Goal: Task Accomplishment & Management: Manage account settings

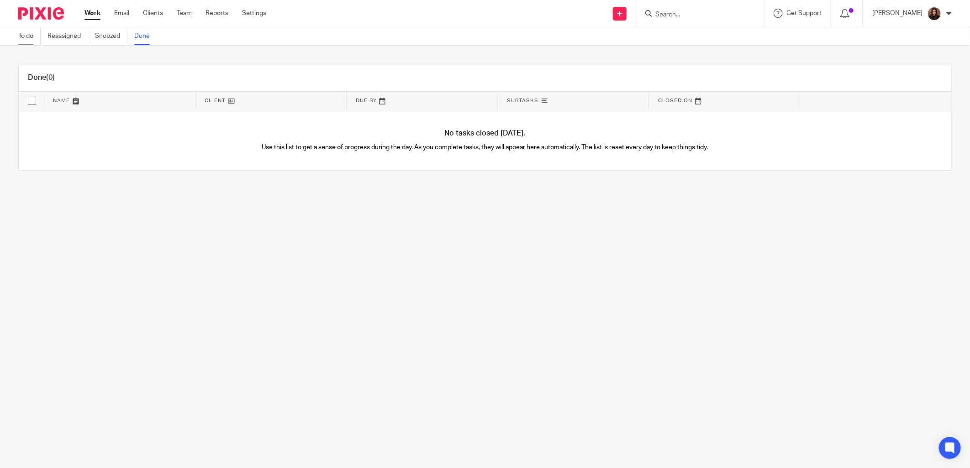
click at [28, 33] on link "To do" at bounding box center [29, 36] width 22 height 18
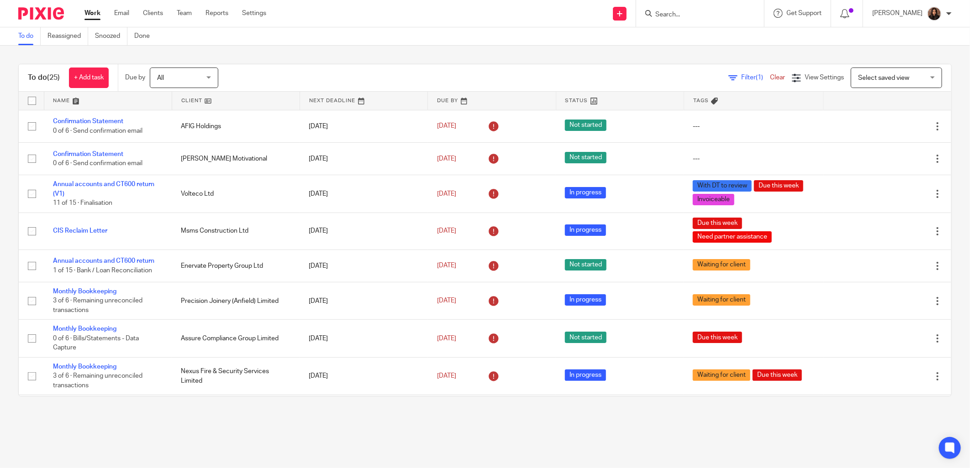
click at [741, 76] on span "Filter (1)" at bounding box center [755, 77] width 29 height 6
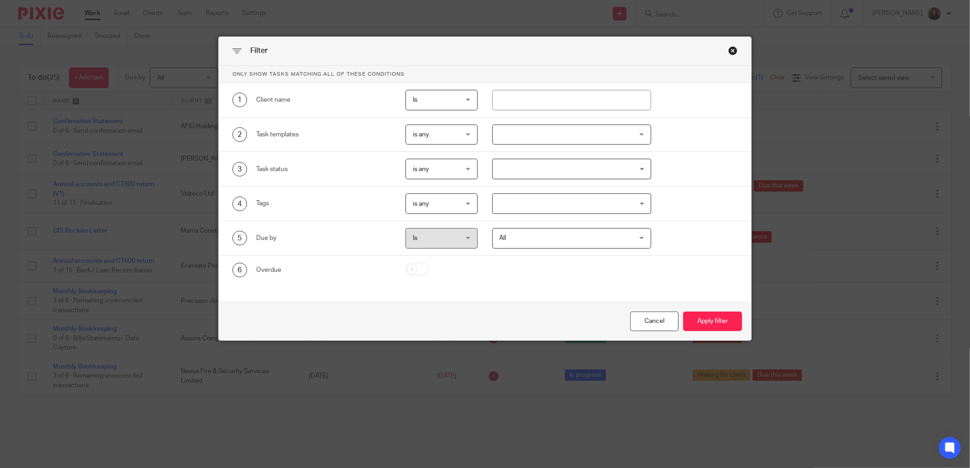
click at [522, 140] on div at bounding box center [571, 135] width 159 height 21
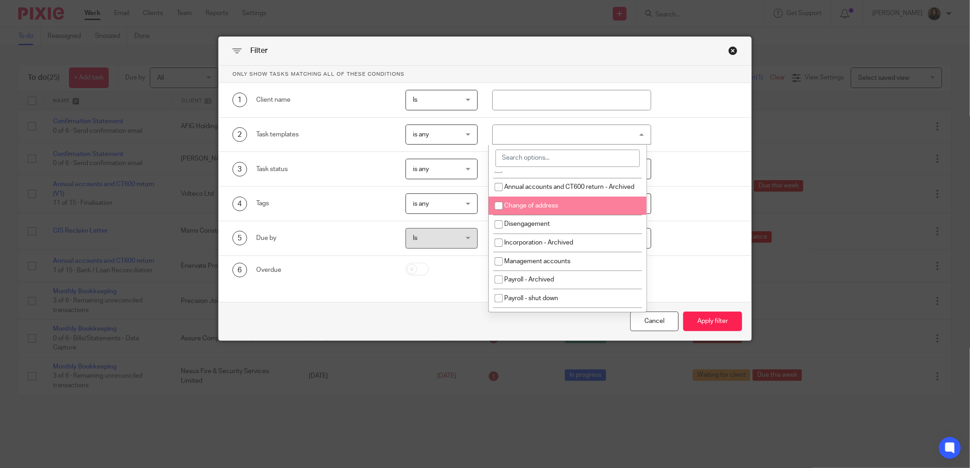
scroll to position [169, 0]
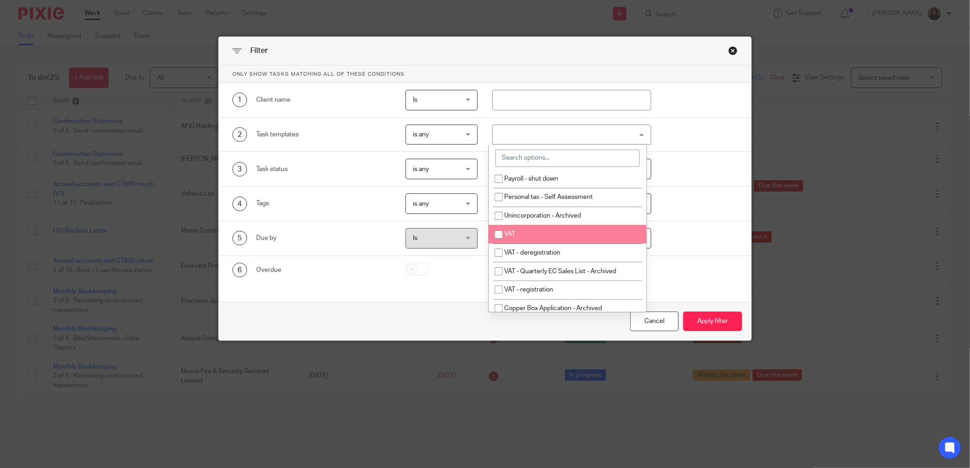
click at [517, 241] on li "VAT" at bounding box center [567, 234] width 158 height 19
checkbox input "true"
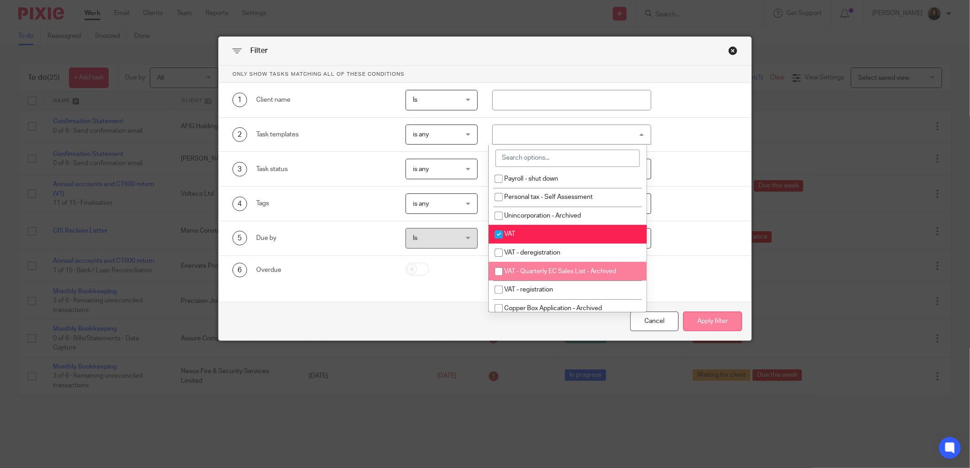
click at [694, 316] on button "Apply filter" at bounding box center [712, 322] width 59 height 20
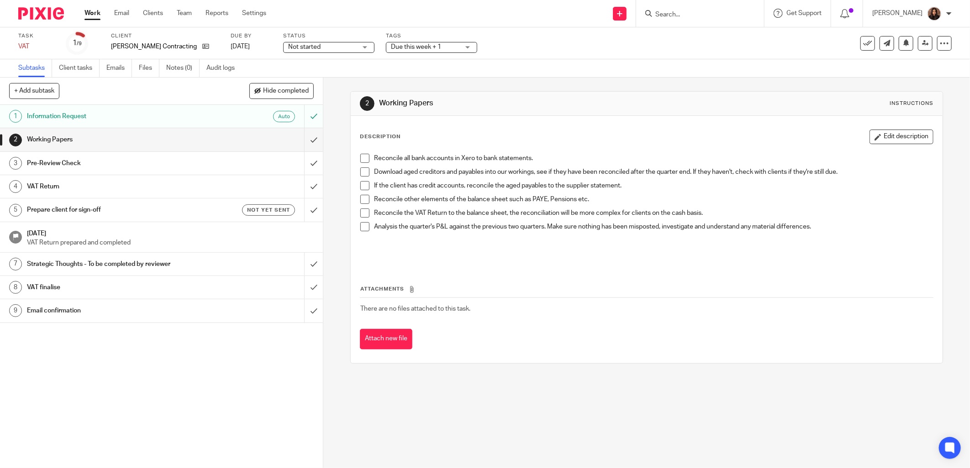
click at [362, 158] on span at bounding box center [364, 158] width 9 height 9
click at [362, 170] on span at bounding box center [364, 172] width 9 height 9
click at [362, 186] on span at bounding box center [364, 185] width 9 height 9
click at [360, 195] on span at bounding box center [364, 199] width 9 height 9
click at [361, 210] on span at bounding box center [364, 213] width 9 height 9
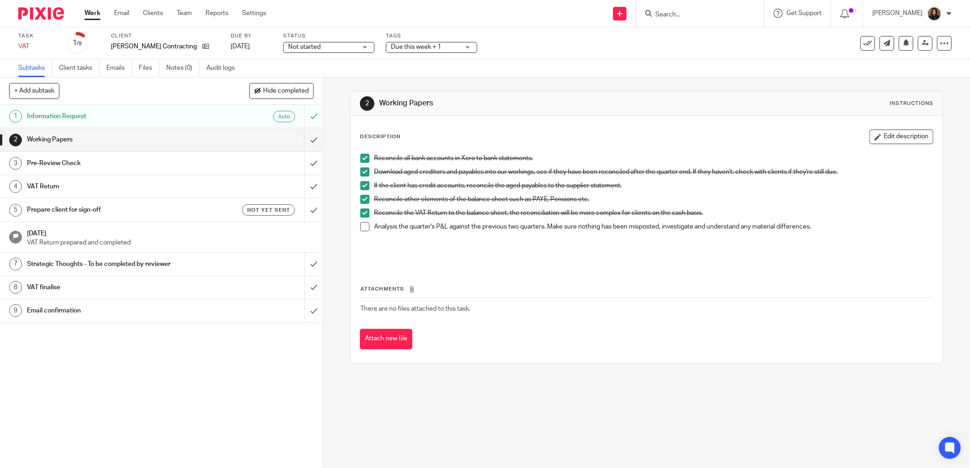
click at [363, 229] on span at bounding box center [364, 226] width 9 height 9
click at [303, 139] on input "submit" at bounding box center [161, 139] width 323 height 23
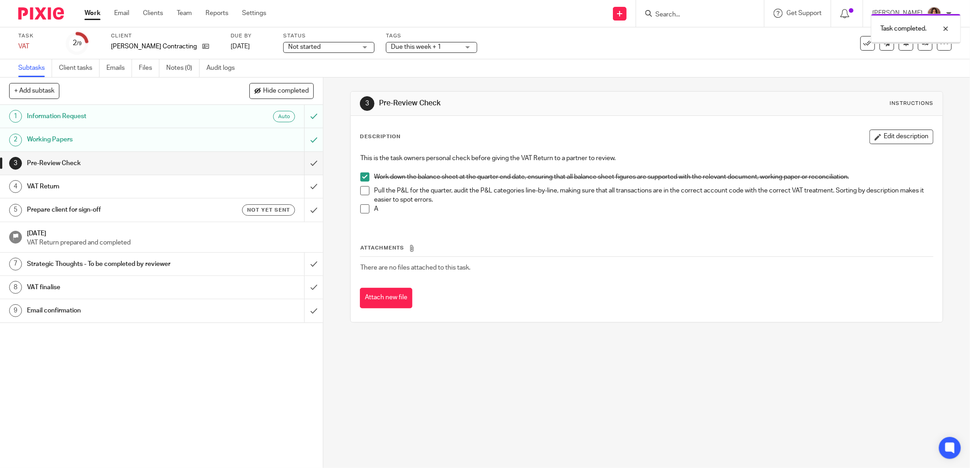
click at [362, 193] on span at bounding box center [364, 190] width 9 height 9
click at [362, 209] on span at bounding box center [364, 209] width 9 height 9
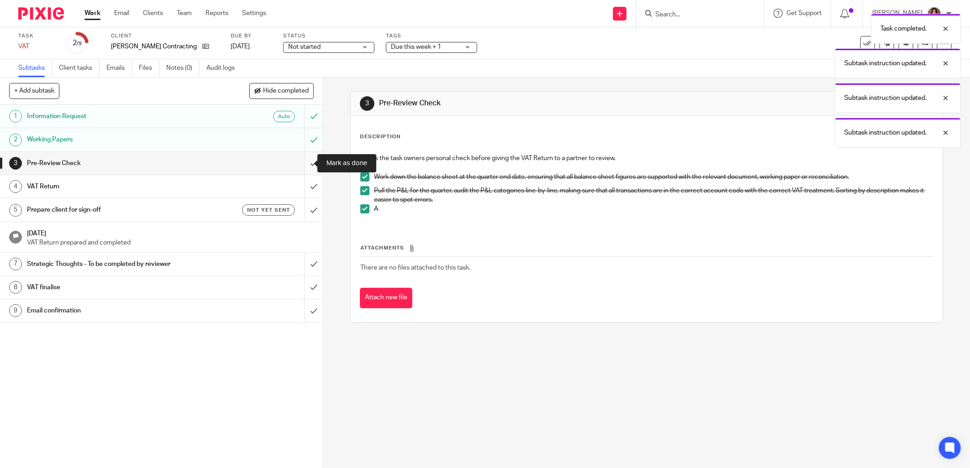
click at [304, 163] on input "submit" at bounding box center [161, 163] width 323 height 23
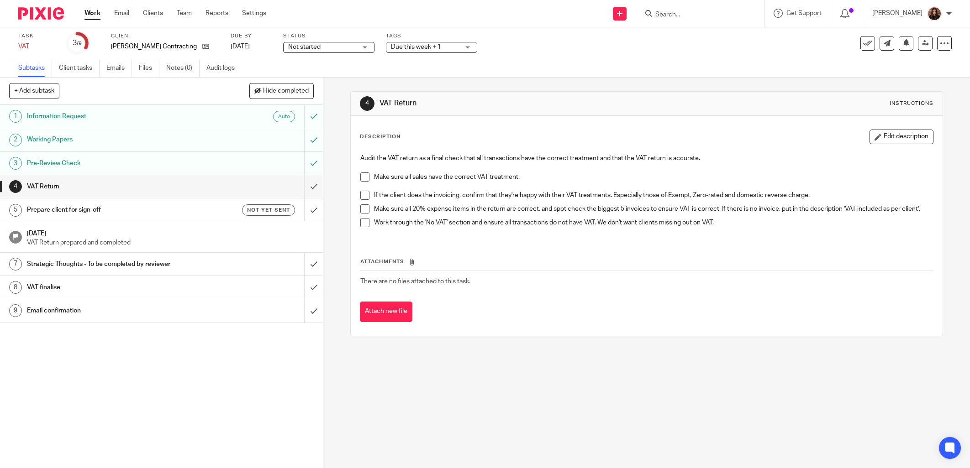
click at [323, 48] on span "Not started" at bounding box center [322, 47] width 68 height 10
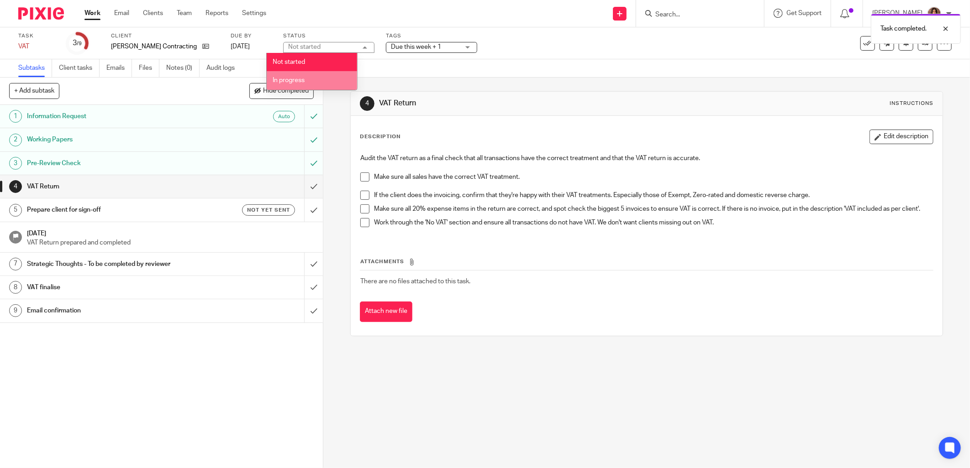
click at [307, 74] on li "In progress" at bounding box center [312, 80] width 90 height 19
click at [390, 70] on div "Subtasks Client tasks Emails Files Notes (0) Audit logs" at bounding box center [485, 68] width 970 height 18
click at [417, 49] on span "Due this week + 1" at bounding box center [416, 47] width 50 height 6
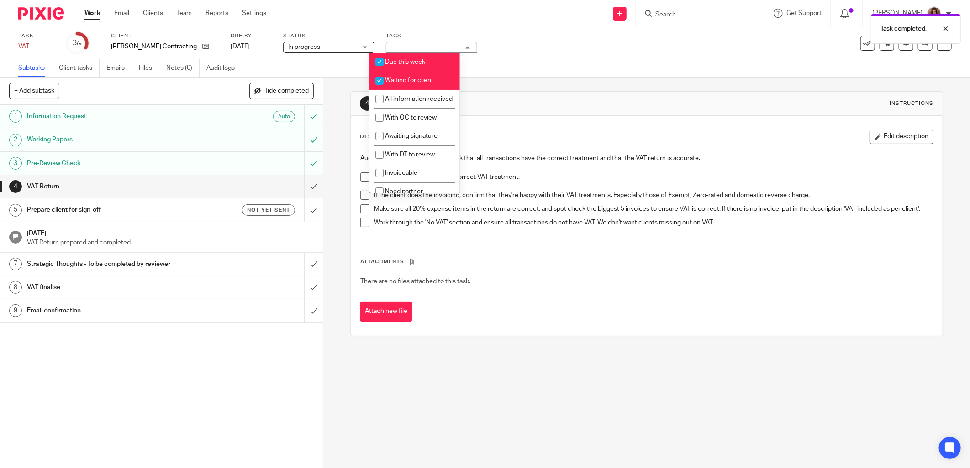
click at [423, 82] on span "Waiting for client" at bounding box center [409, 80] width 48 height 6
checkbox input "false"
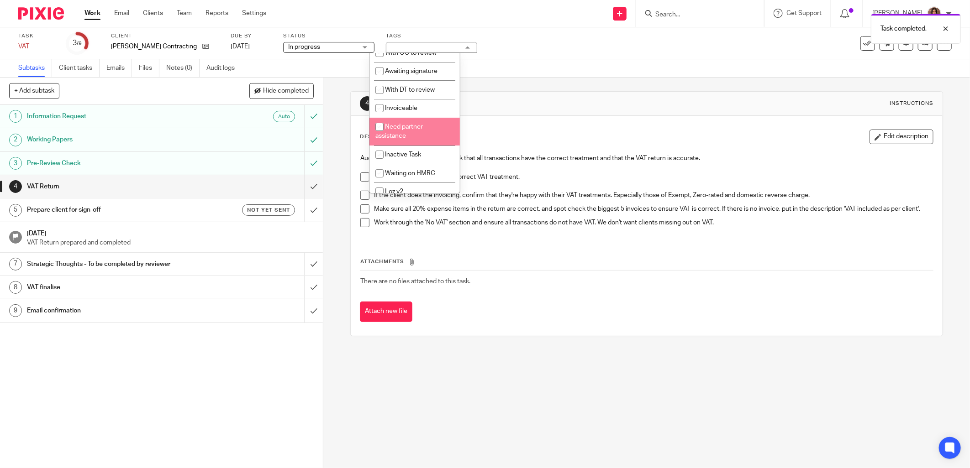
scroll to position [84, 0]
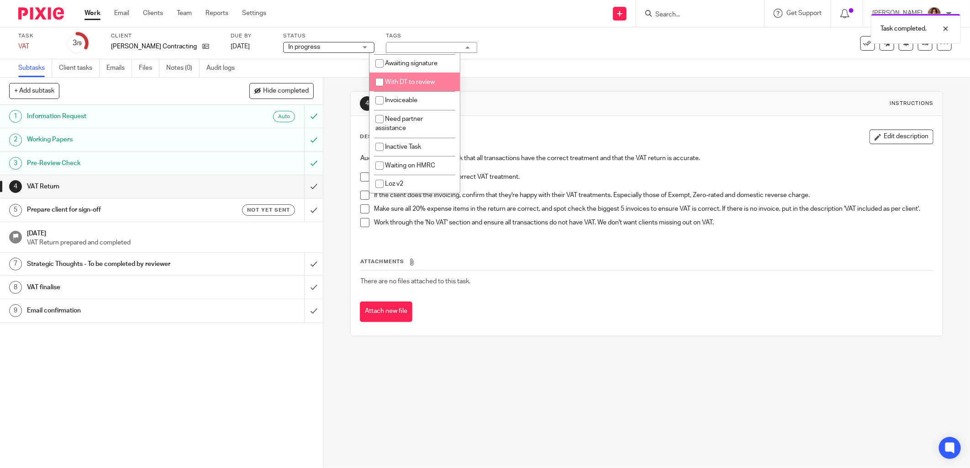
click at [419, 84] on li "With DT to review" at bounding box center [414, 82] width 90 height 19
checkbox input "true"
click at [503, 97] on div "4 VAT Return Instructions" at bounding box center [646, 103] width 573 height 15
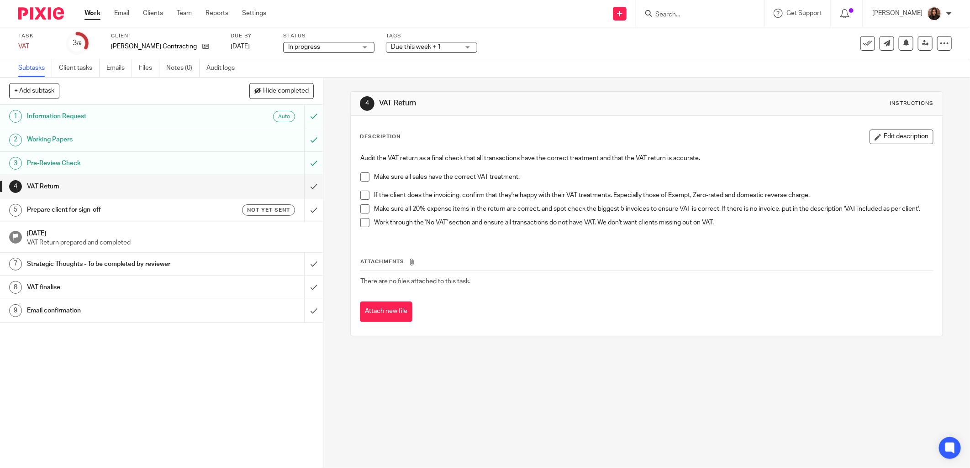
drag, startPoint x: 366, startPoint y: 174, endPoint x: 361, endPoint y: 188, distance: 14.6
click at [366, 174] on span at bounding box center [364, 177] width 9 height 9
click at [361, 193] on span at bounding box center [364, 195] width 9 height 9
click at [361, 210] on span at bounding box center [364, 209] width 9 height 9
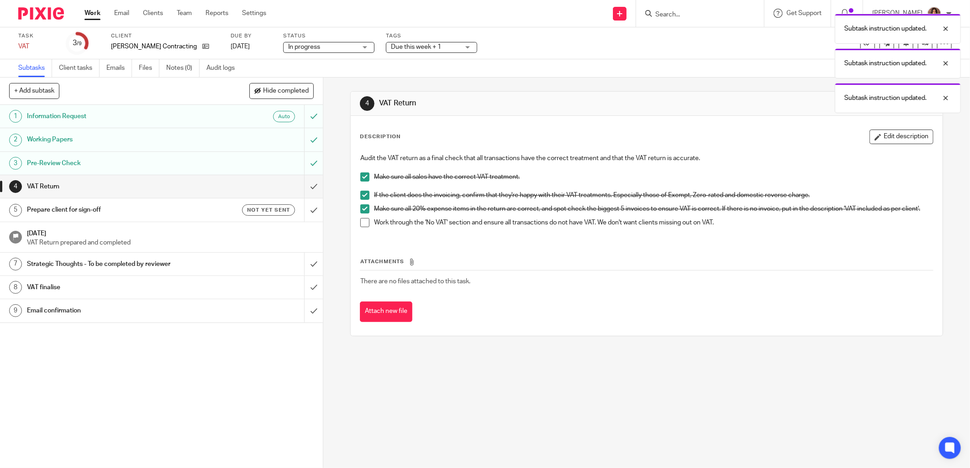
click at [361, 227] on span at bounding box center [364, 222] width 9 height 9
click at [304, 188] on input "submit" at bounding box center [161, 186] width 323 height 23
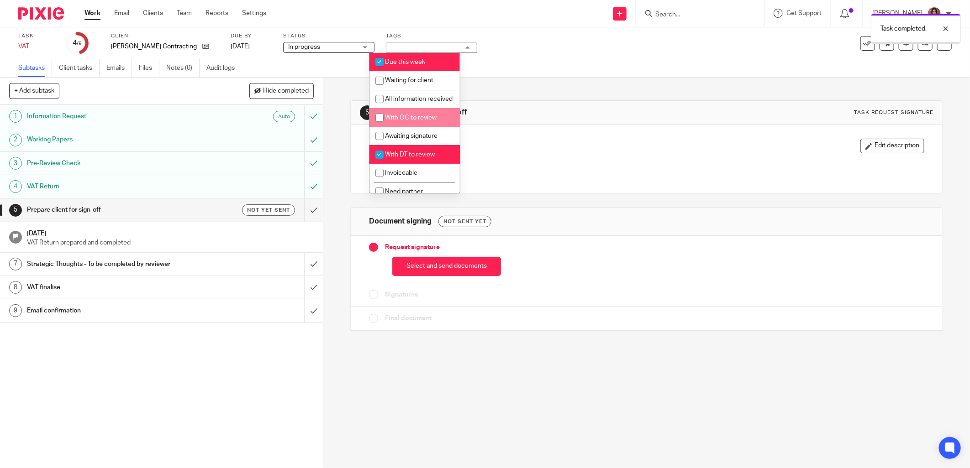
scroll to position [84, 0]
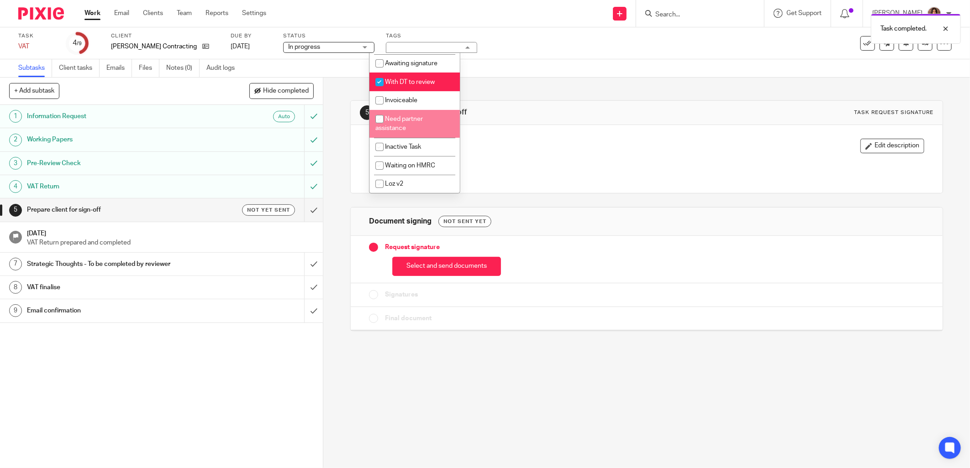
drag, startPoint x: 530, startPoint y: 103, endPoint x: 536, endPoint y: 102, distance: 6.0
click at [530, 102] on div "5 Prepare client for sign-off Task request signature" at bounding box center [647, 113] width 592 height 24
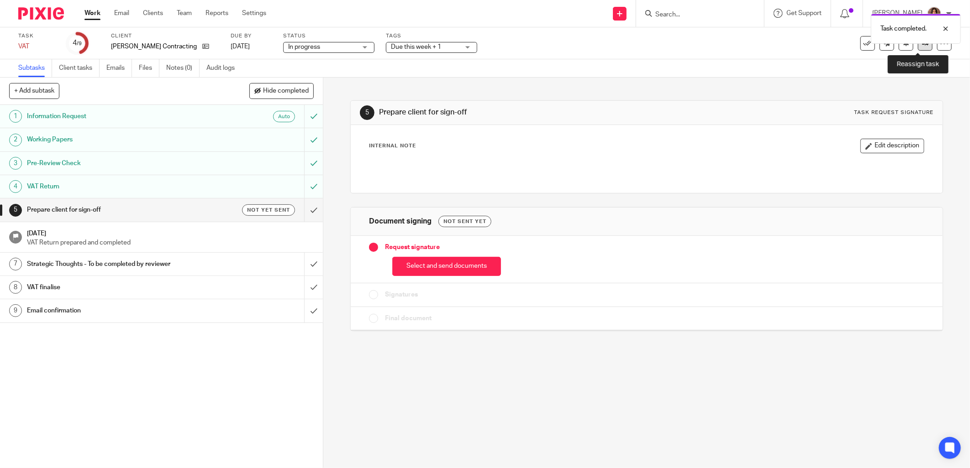
click at [922, 44] on icon at bounding box center [925, 43] width 7 height 7
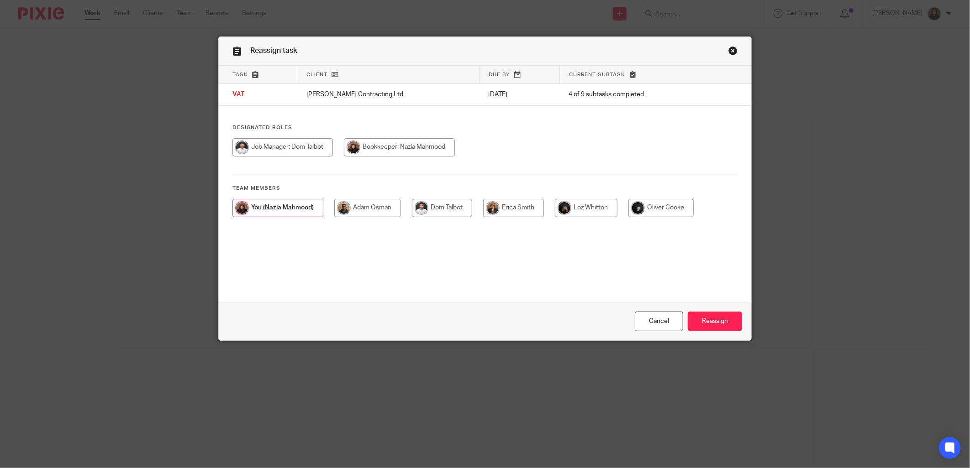
click at [307, 143] on input "radio" at bounding box center [282, 147] width 100 height 18
radio input "true"
click at [714, 321] on input "Reassign" at bounding box center [715, 322] width 54 height 20
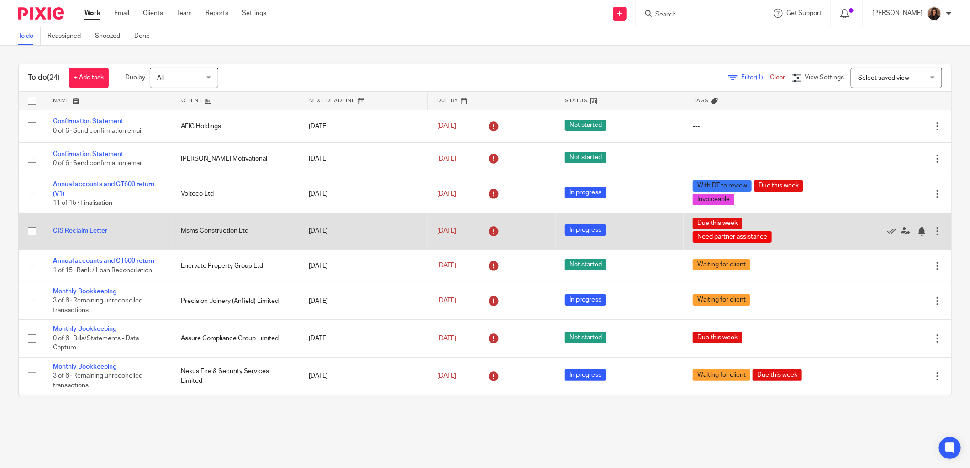
scroll to position [84, 0]
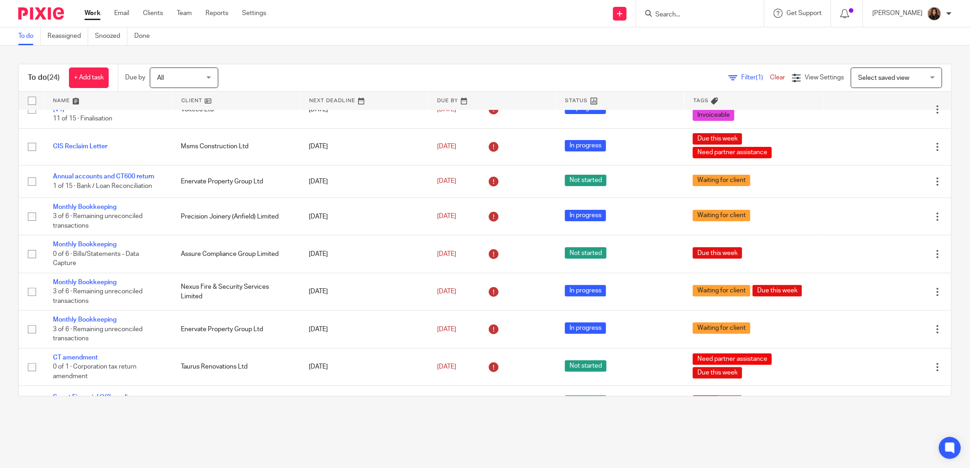
click at [741, 79] on span "Filter (1)" at bounding box center [755, 77] width 29 height 6
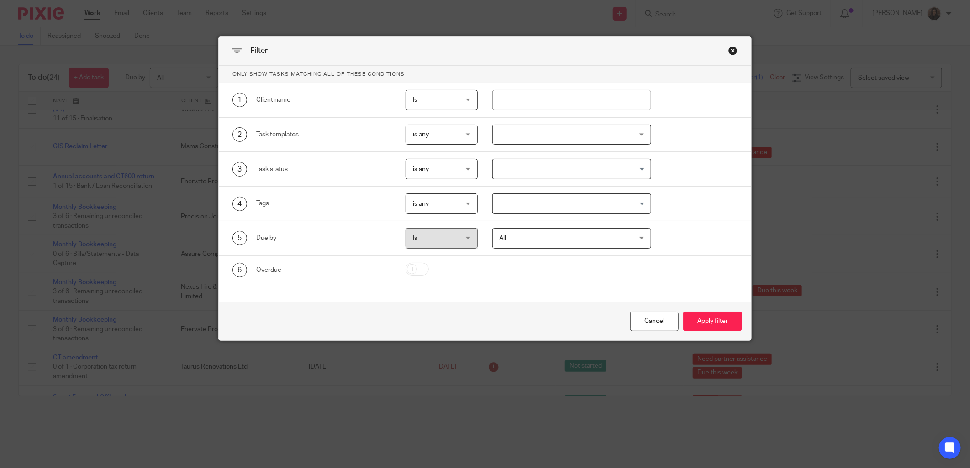
drag, startPoint x: 604, startPoint y: 205, endPoint x: 605, endPoint y: 210, distance: 4.8
click at [604, 208] on input "Search for option" at bounding box center [570, 204] width 152 height 16
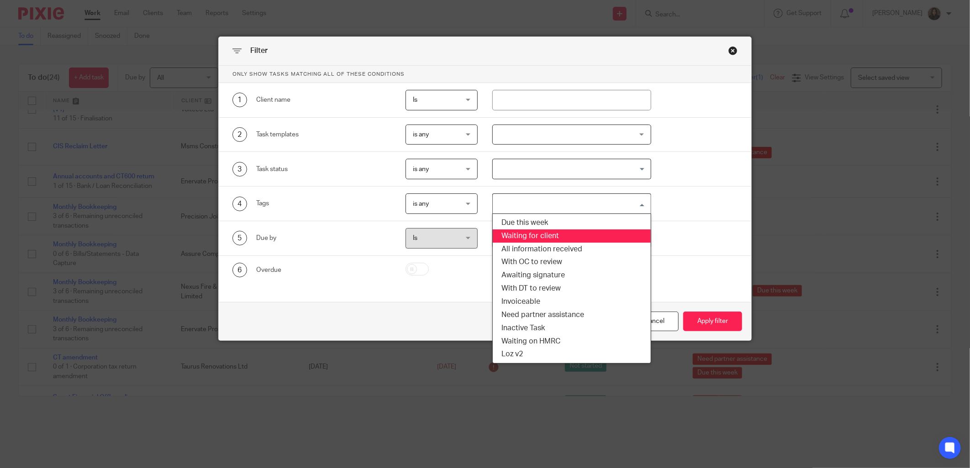
click at [551, 224] on li "Due this week" at bounding box center [572, 222] width 158 height 13
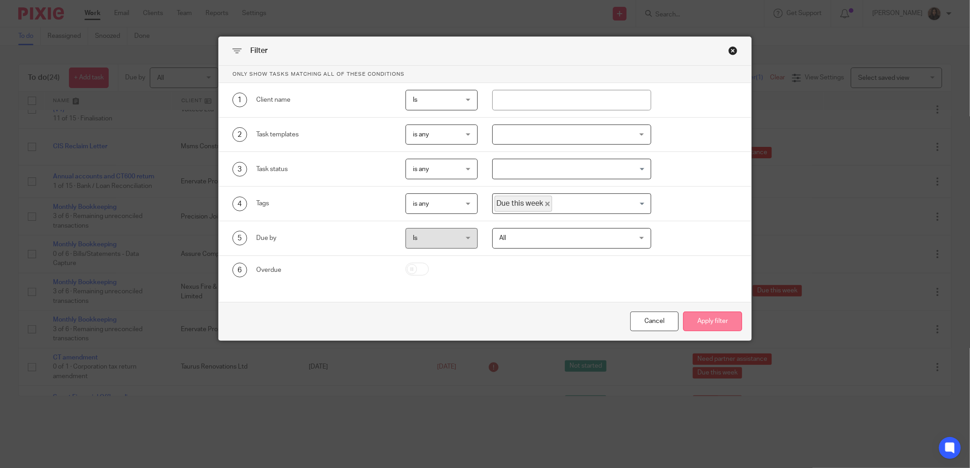
click at [714, 322] on button "Apply filter" at bounding box center [712, 322] width 59 height 20
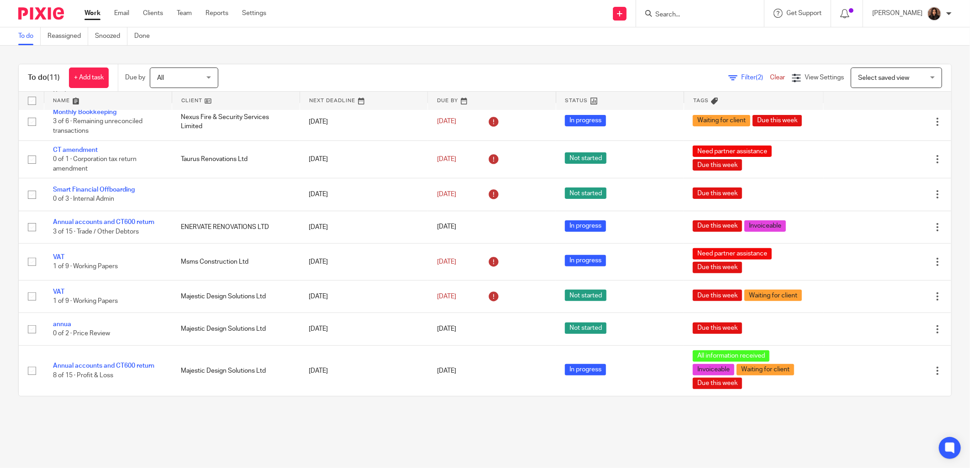
scroll to position [121, 0]
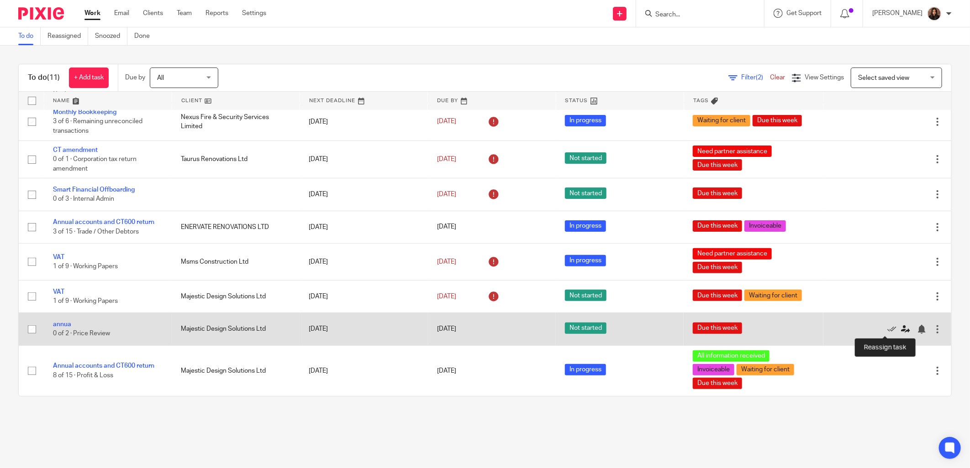
click at [901, 327] on icon at bounding box center [905, 329] width 9 height 9
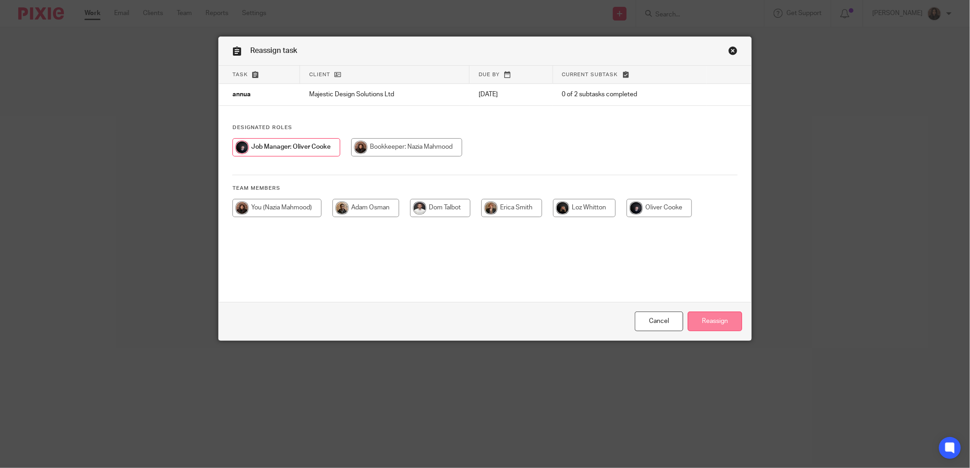
click at [726, 326] on input "Reassign" at bounding box center [715, 322] width 54 height 20
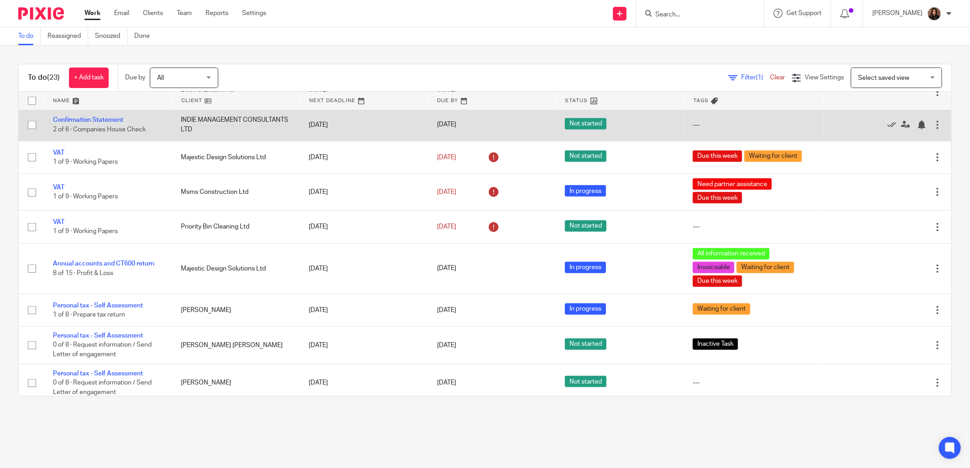
scroll to position [542, 0]
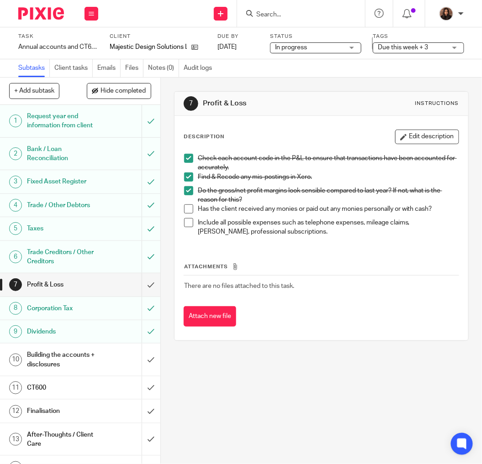
click at [184, 212] on span at bounding box center [188, 209] width 9 height 9
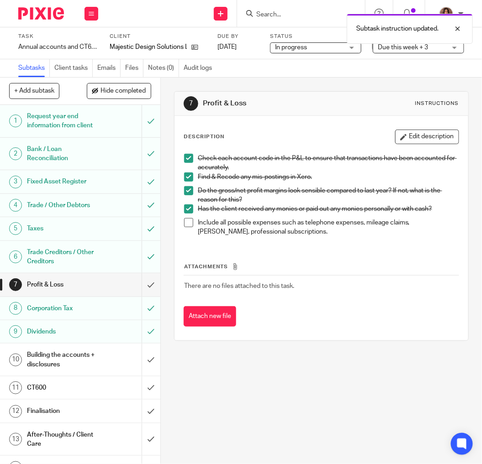
click at [185, 222] on span at bounding box center [188, 222] width 9 height 9
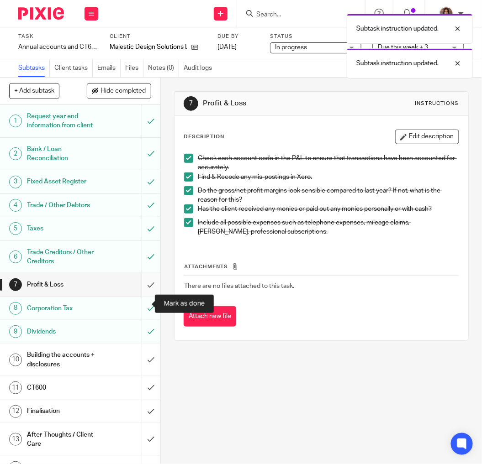
click at [137, 296] on input "submit" at bounding box center [80, 284] width 160 height 23
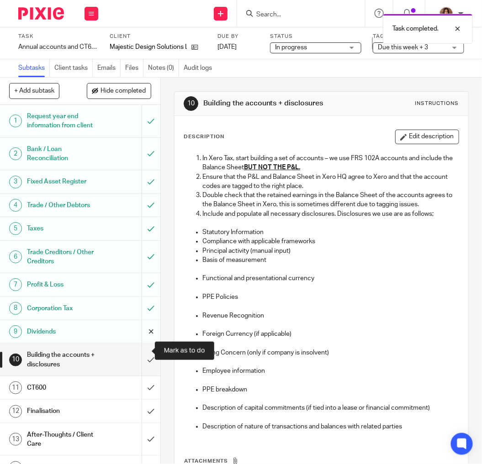
click at [138, 343] on input "submit" at bounding box center [80, 331] width 160 height 23
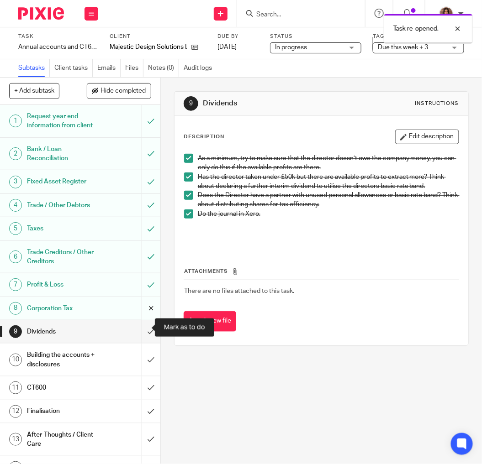
click at [140, 320] on input "submit" at bounding box center [80, 308] width 160 height 23
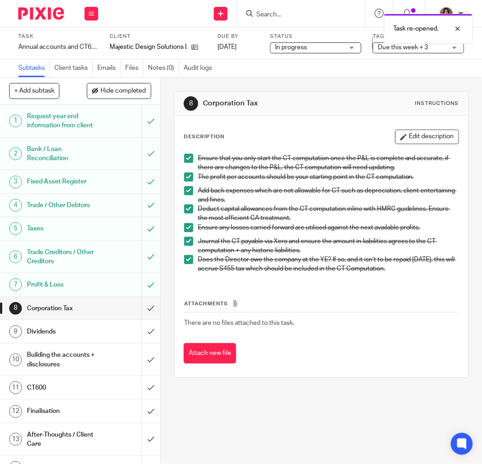
click at [187, 259] on span at bounding box center [188, 259] width 9 height 9
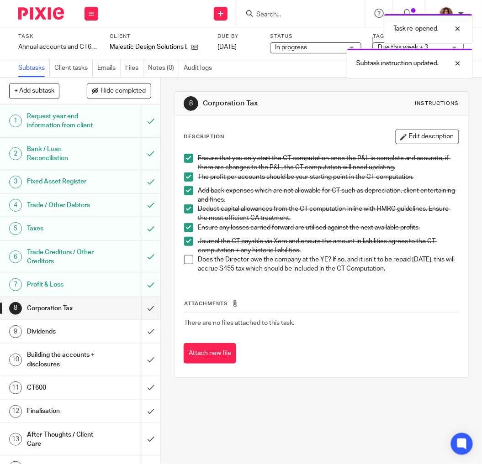
click at [186, 242] on span at bounding box center [188, 241] width 9 height 9
click at [186, 226] on span at bounding box center [188, 227] width 9 height 9
click at [186, 207] on span at bounding box center [188, 209] width 9 height 9
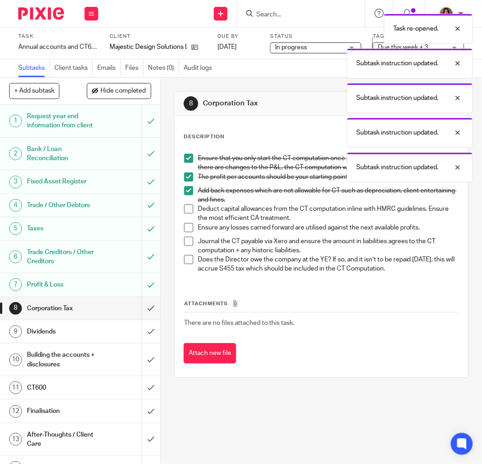
click at [189, 186] on span at bounding box center [188, 190] width 9 height 9
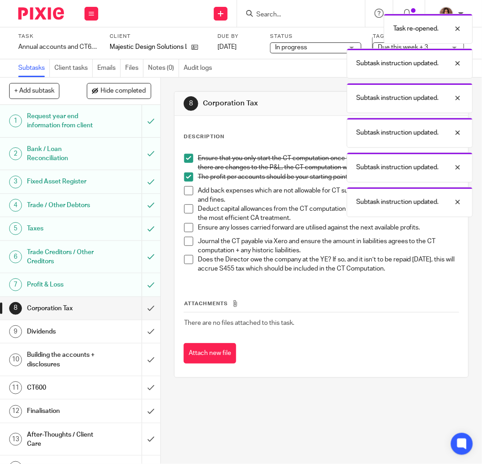
click at [189, 170] on li "Ensure that you only start the CT computation once the P&L is complete and accu…" at bounding box center [321, 163] width 274 height 19
click at [184, 174] on span at bounding box center [188, 177] width 9 height 9
click at [188, 156] on span at bounding box center [188, 158] width 9 height 9
click at [84, 339] on h1 "Dividends" at bounding box center [62, 332] width 70 height 14
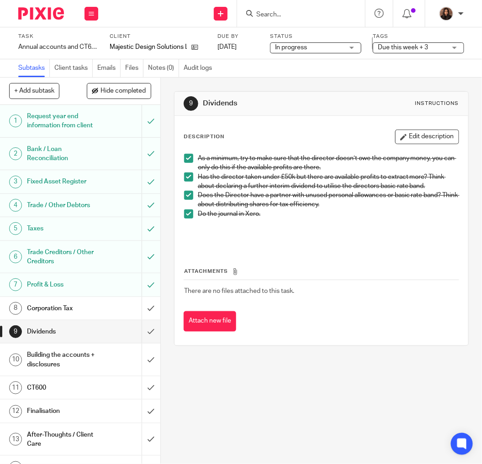
click at [188, 216] on span at bounding box center [188, 214] width 9 height 9
click at [188, 199] on span at bounding box center [188, 195] width 9 height 9
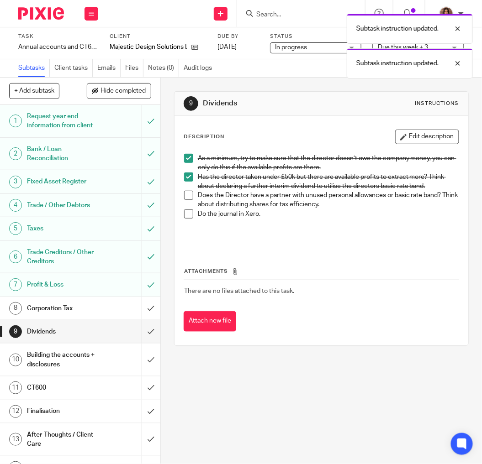
drag, startPoint x: 188, startPoint y: 178, endPoint x: 189, endPoint y: 162, distance: 16.1
click at [188, 177] on span at bounding box center [188, 177] width 9 height 9
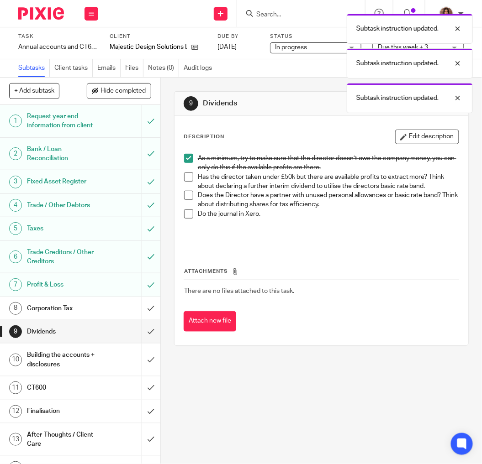
click at [189, 159] on span at bounding box center [188, 158] width 9 height 9
